Goal: Book appointment/travel/reservation

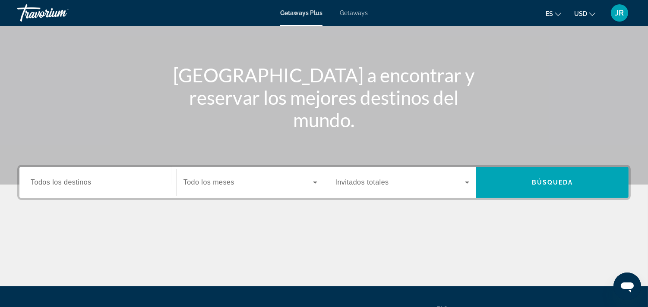
scroll to position [75, 0]
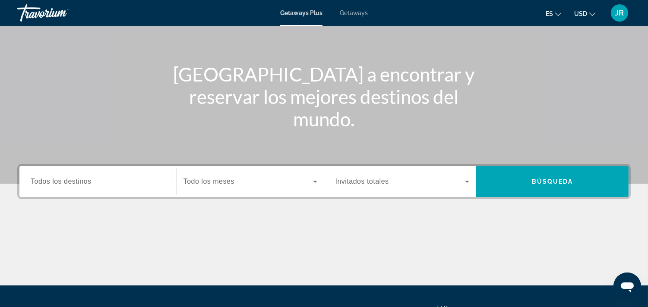
click at [100, 187] on div "Search widget" at bounding box center [98, 182] width 134 height 25
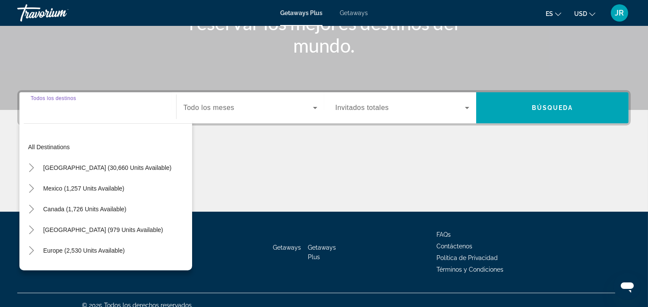
scroll to position [158, 0]
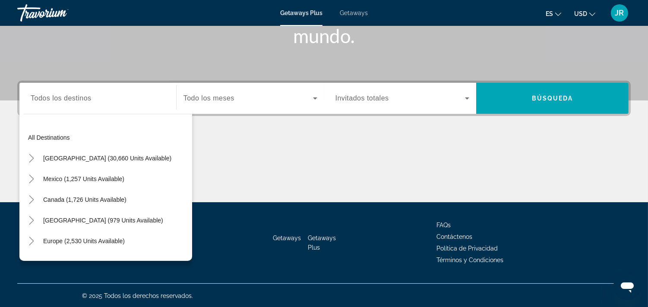
click at [306, 179] on div "Main content" at bounding box center [324, 170] width 614 height 65
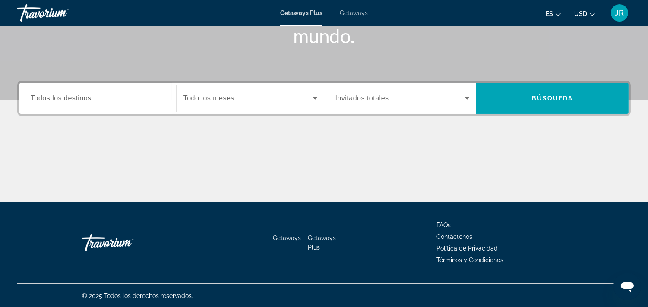
click at [146, 99] on input "Destination Todos los destinos" at bounding box center [98, 99] width 134 height 10
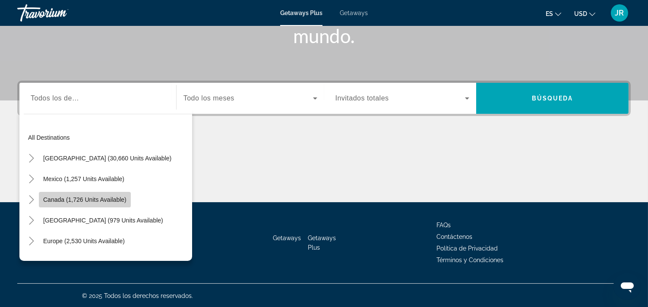
click at [119, 199] on span "Canada (1,726 units available)" at bounding box center [84, 199] width 83 height 7
type input "**********"
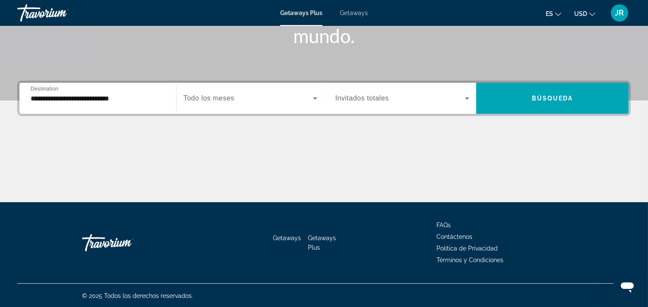
click at [278, 110] on div "Search widget" at bounding box center [251, 98] width 134 height 24
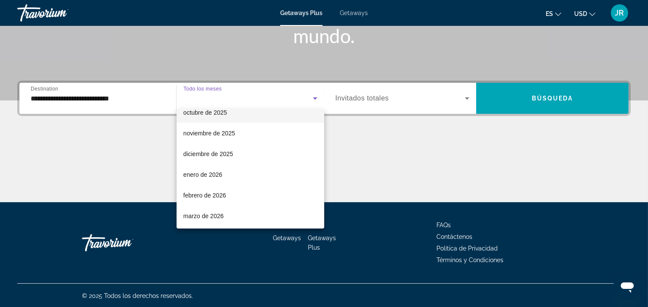
scroll to position [53, 0]
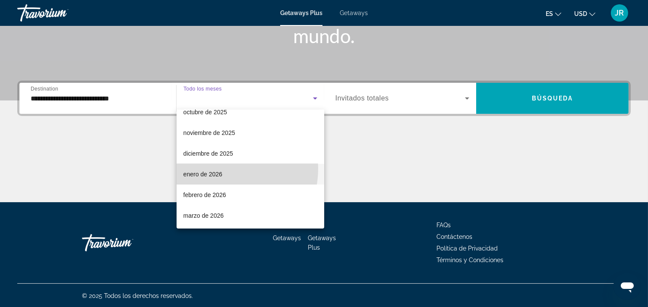
click at [218, 168] on mat-option "enero de 2026" at bounding box center [251, 174] width 148 height 21
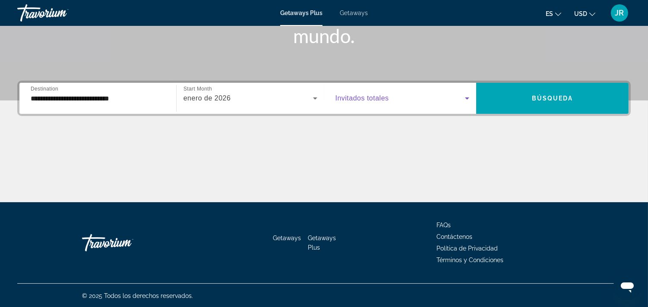
click at [464, 98] on icon "Search widget" at bounding box center [467, 98] width 10 height 10
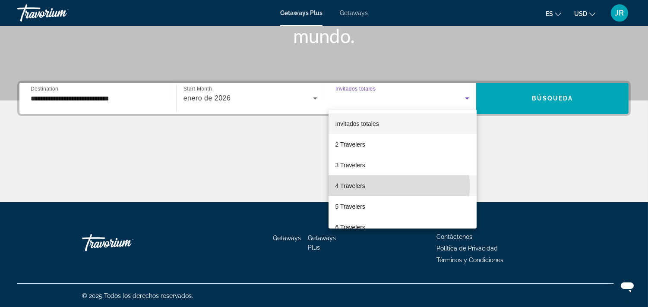
click at [356, 186] on span "4 Travelers" at bounding box center [350, 186] width 30 height 10
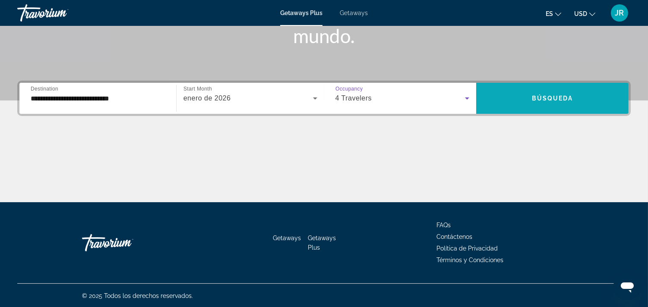
click at [599, 108] on span "Search widget" at bounding box center [552, 98] width 152 height 21
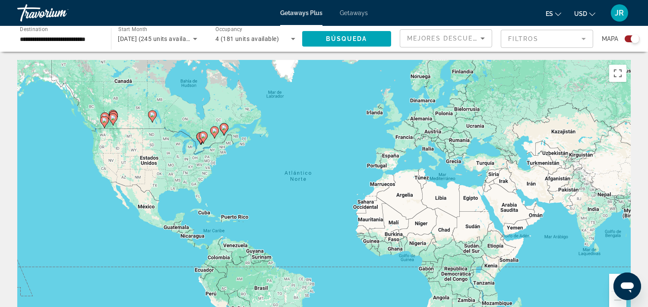
click at [629, 39] on div "Search widget" at bounding box center [632, 38] width 15 height 7
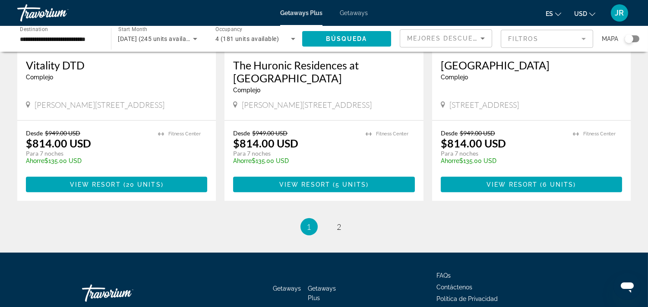
scroll to position [1115, 0]
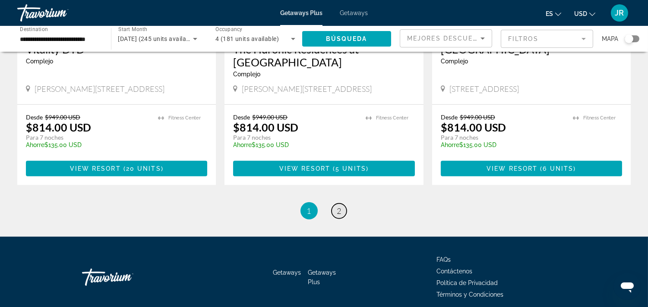
click at [341, 206] on span "2" at bounding box center [339, 210] width 4 height 9
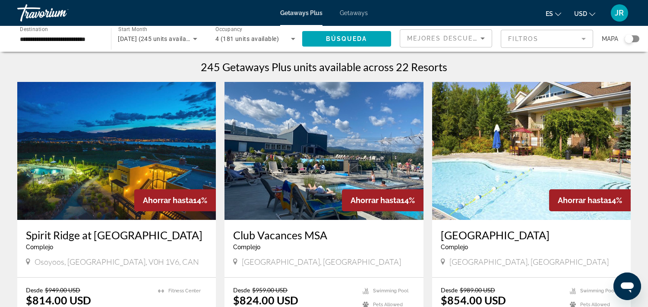
scroll to position [0, 0]
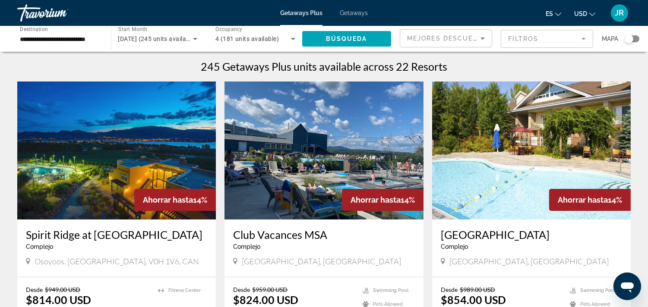
click at [364, 11] on span "Getaways" at bounding box center [354, 12] width 28 height 7
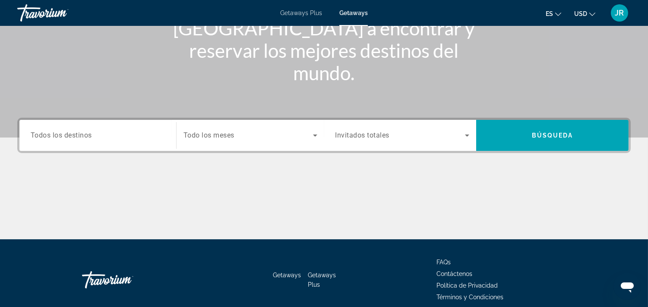
click at [96, 126] on div "Search widget" at bounding box center [98, 135] width 134 height 25
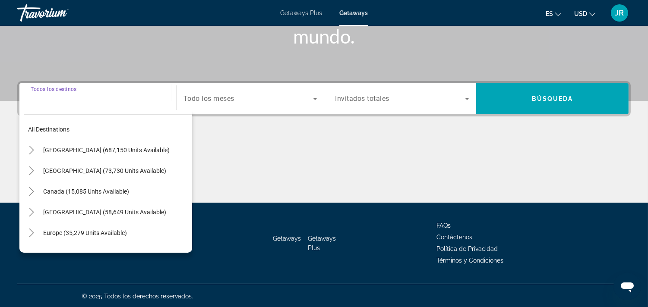
scroll to position [158, 0]
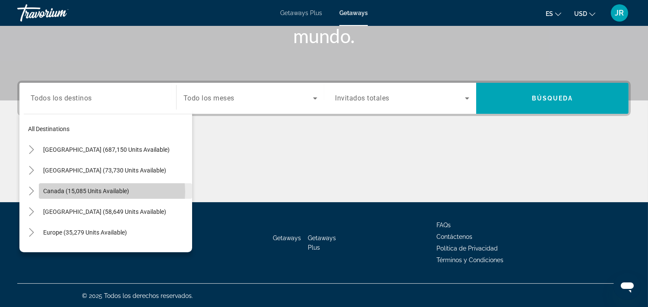
click at [105, 191] on span "Canada (15,085 units available)" at bounding box center [86, 191] width 86 height 7
type input "**********"
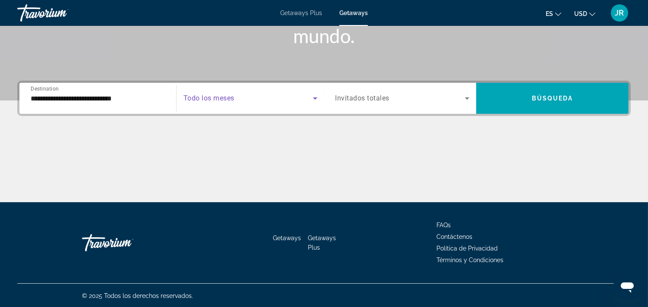
click at [312, 100] on icon "Search widget" at bounding box center [315, 98] width 10 height 10
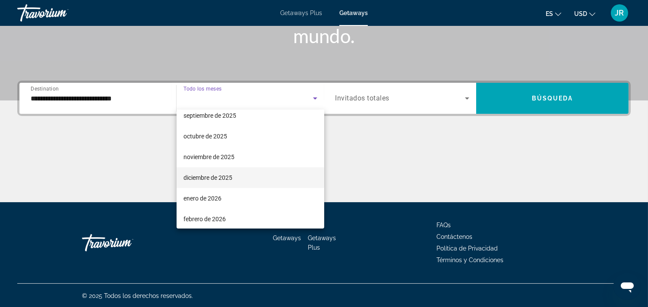
scroll to position [38, 0]
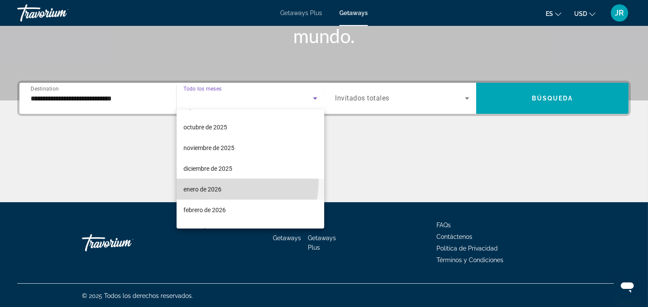
click at [224, 181] on mat-option "enero de 2026" at bounding box center [251, 189] width 148 height 21
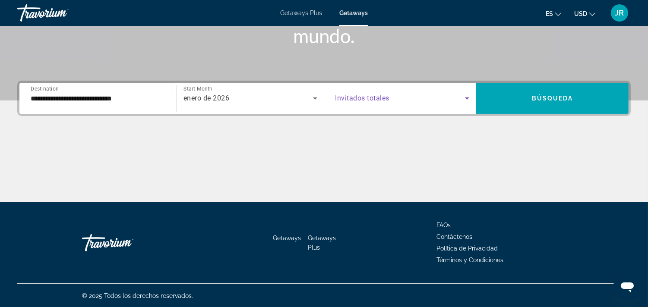
click at [440, 100] on span "Search widget" at bounding box center [400, 98] width 130 height 10
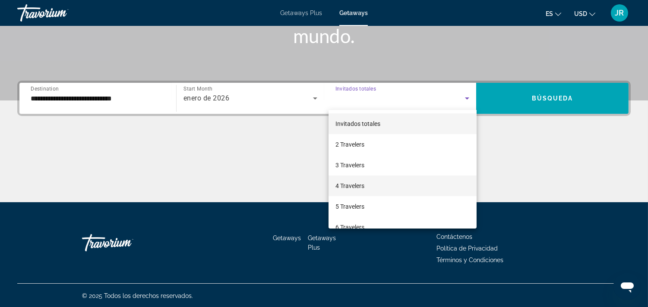
click at [347, 182] on span "4 Travelers" at bounding box center [349, 186] width 29 height 10
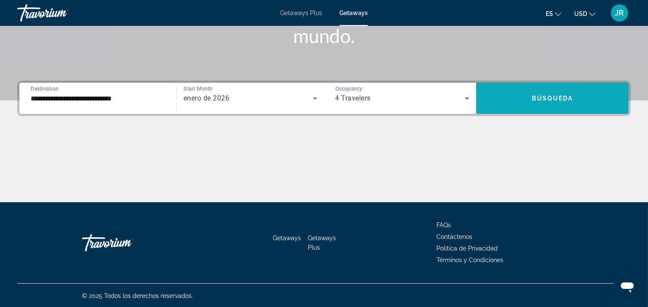
click at [560, 93] on span "Search widget" at bounding box center [552, 98] width 152 height 21
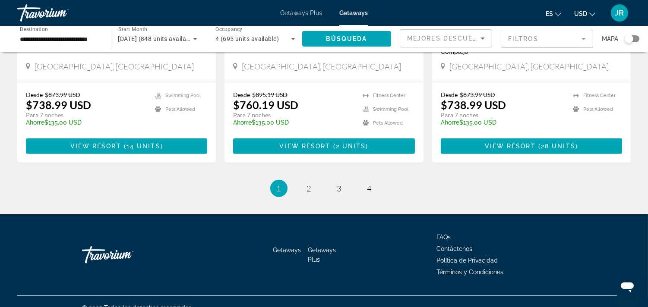
scroll to position [1125, 0]
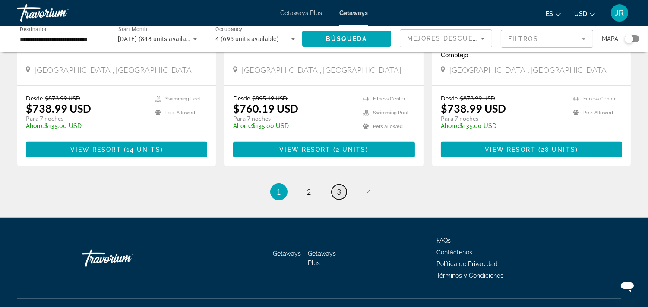
click at [332, 185] on link "page 3" at bounding box center [339, 192] width 15 height 15
